Goal: Information Seeking & Learning: Learn about a topic

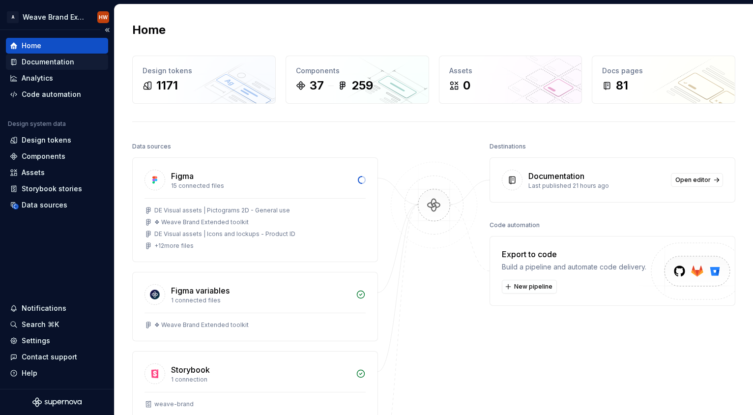
click at [59, 60] on div "Documentation" at bounding box center [48, 62] width 53 height 10
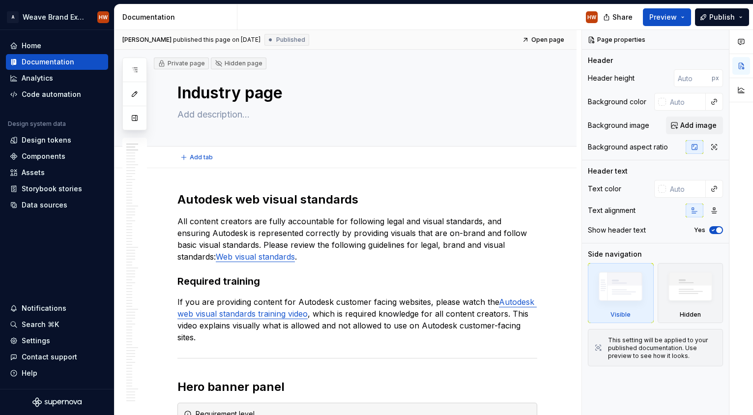
type textarea "*"
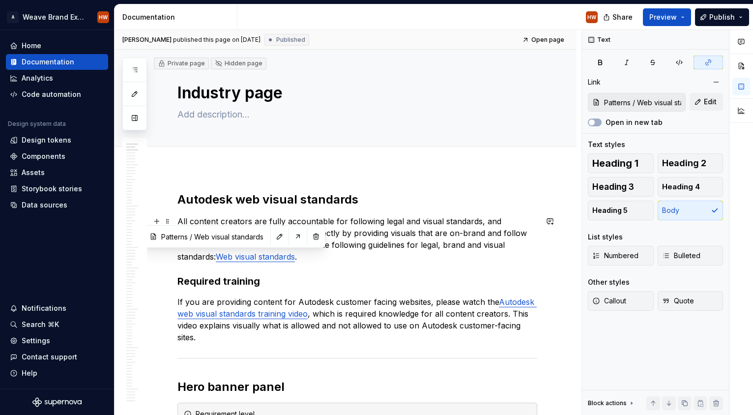
click at [224, 257] on link "Web visual standards" at bounding box center [255, 257] width 79 height 10
click at [291, 237] on button "button" at bounding box center [298, 237] width 14 height 14
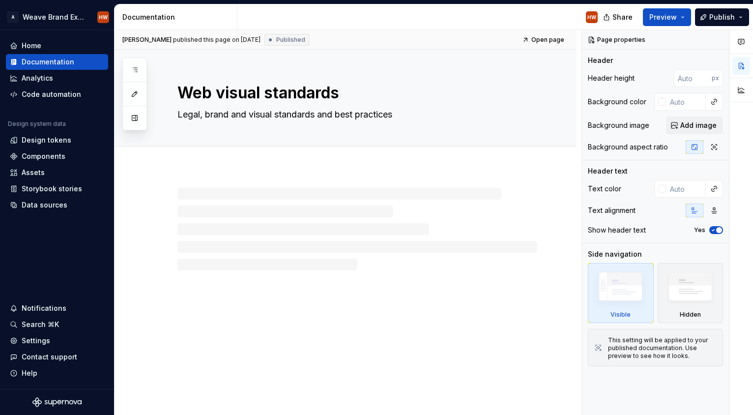
type textarea "*"
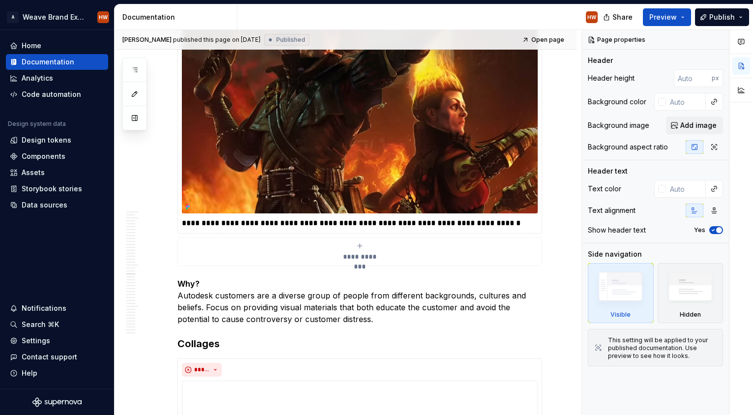
scroll to position [7860, 0]
